Goal: Use online tool/utility: Utilize a website feature to perform a specific function

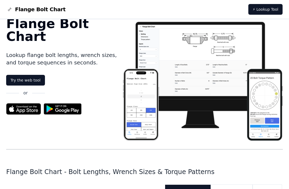
scroll to position [13, 0]
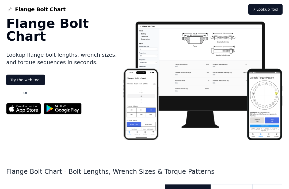
click at [15, 75] on link "Try the web tool" at bounding box center [25, 80] width 39 height 11
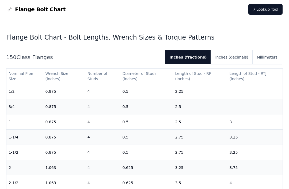
scroll to position [147, 0]
click at [242, 55] on button "Inches (decimals)" at bounding box center [231, 58] width 41 height 14
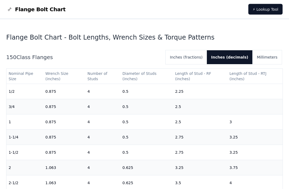
scroll to position [147, 0]
click at [199, 51] on button "Inches (fractions)" at bounding box center [186, 57] width 41 height 14
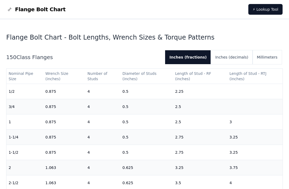
click at [44, 86] on td "0.875" at bounding box center [64, 91] width 42 height 15
click at [39, 95] on td "1/2" at bounding box center [24, 91] width 37 height 15
click at [200, 59] on button "Inches (fractions)" at bounding box center [188, 57] width 46 height 14
click at [201, 54] on button "Inches (fractions)" at bounding box center [188, 57] width 46 height 14
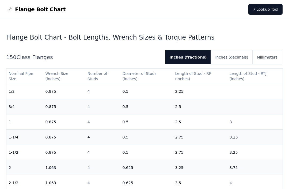
click at [201, 54] on button "Inches (fractions)" at bounding box center [188, 57] width 46 height 14
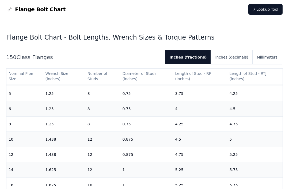
scroll to position [155, 0]
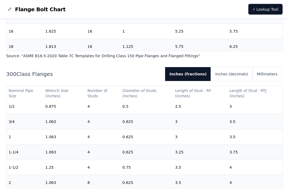
click at [240, 81] on button "Inches (decimals)" at bounding box center [231, 74] width 41 height 14
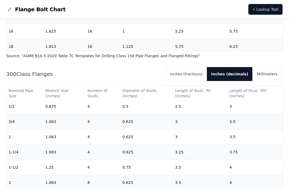
click at [201, 81] on button "Inches (fractions)" at bounding box center [186, 74] width 41 height 14
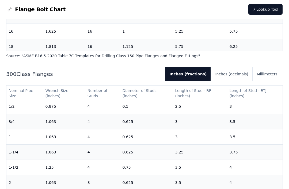
click at [207, 81] on button "Inches (fractions)" at bounding box center [188, 74] width 46 height 14
click at [49, 114] on td "0.875" at bounding box center [64, 106] width 42 height 15
click at [54, 101] on th "Wrench Size (inches)" at bounding box center [64, 93] width 42 height 15
click at [49, 101] on th "Wrench Size (inches)" at bounding box center [64, 93] width 42 height 15
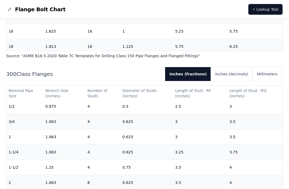
click at [49, 101] on th "Wrench Size (inches)" at bounding box center [64, 93] width 42 height 15
click at [44, 114] on td "0.875" at bounding box center [64, 106] width 42 height 15
click at [248, 81] on button "Inches (decimals)" at bounding box center [231, 74] width 41 height 14
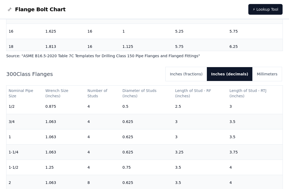
click at [207, 81] on button "Inches (fractions)" at bounding box center [186, 74] width 41 height 14
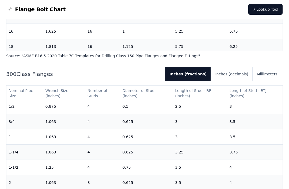
click at [208, 81] on button "Inches (fractions)" at bounding box center [188, 74] width 46 height 14
click at [205, 81] on button "Inches (fractions)" at bounding box center [188, 74] width 46 height 14
click at [202, 81] on button "Inches (fractions)" at bounding box center [188, 74] width 46 height 14
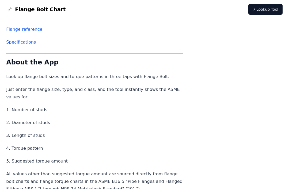
scroll to position [1755, 0]
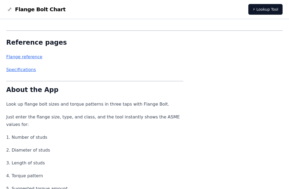
click at [27, 10] on span "Flange Bolt Chart" at bounding box center [40, 9] width 51 height 7
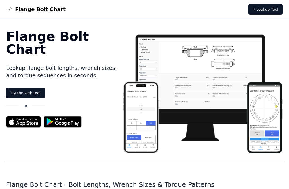
click at [274, 8] on link "⚡ Lookup Tool" at bounding box center [265, 9] width 34 height 11
